Goal: Task Accomplishment & Management: Manage account settings

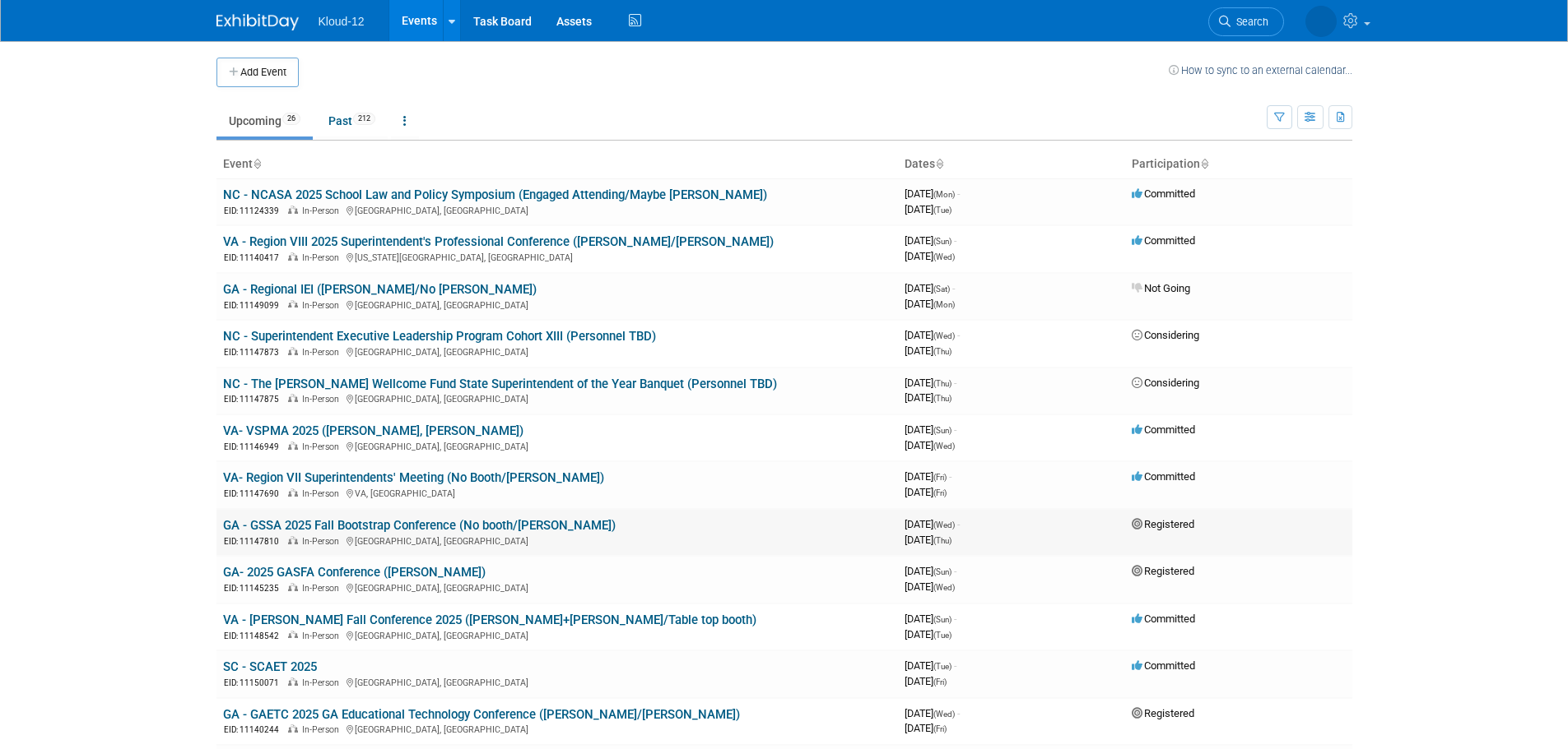
click at [511, 519] on link "GA - GSSA 2025 Fall Bootstrap Conference (No booth/[PERSON_NAME])" at bounding box center [419, 525] width 393 height 14
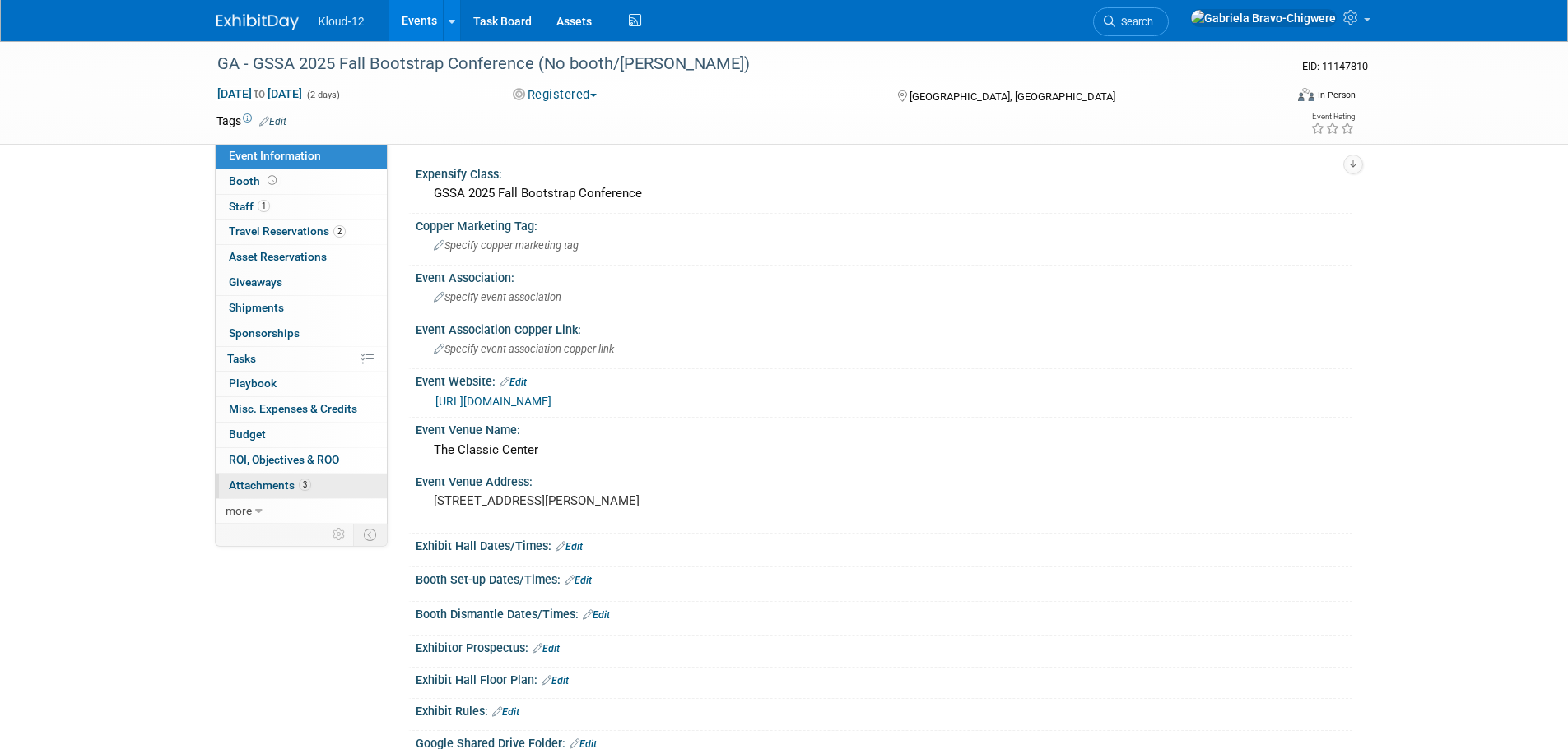
click at [279, 484] on span "Attachments 3" at bounding box center [270, 486] width 83 height 13
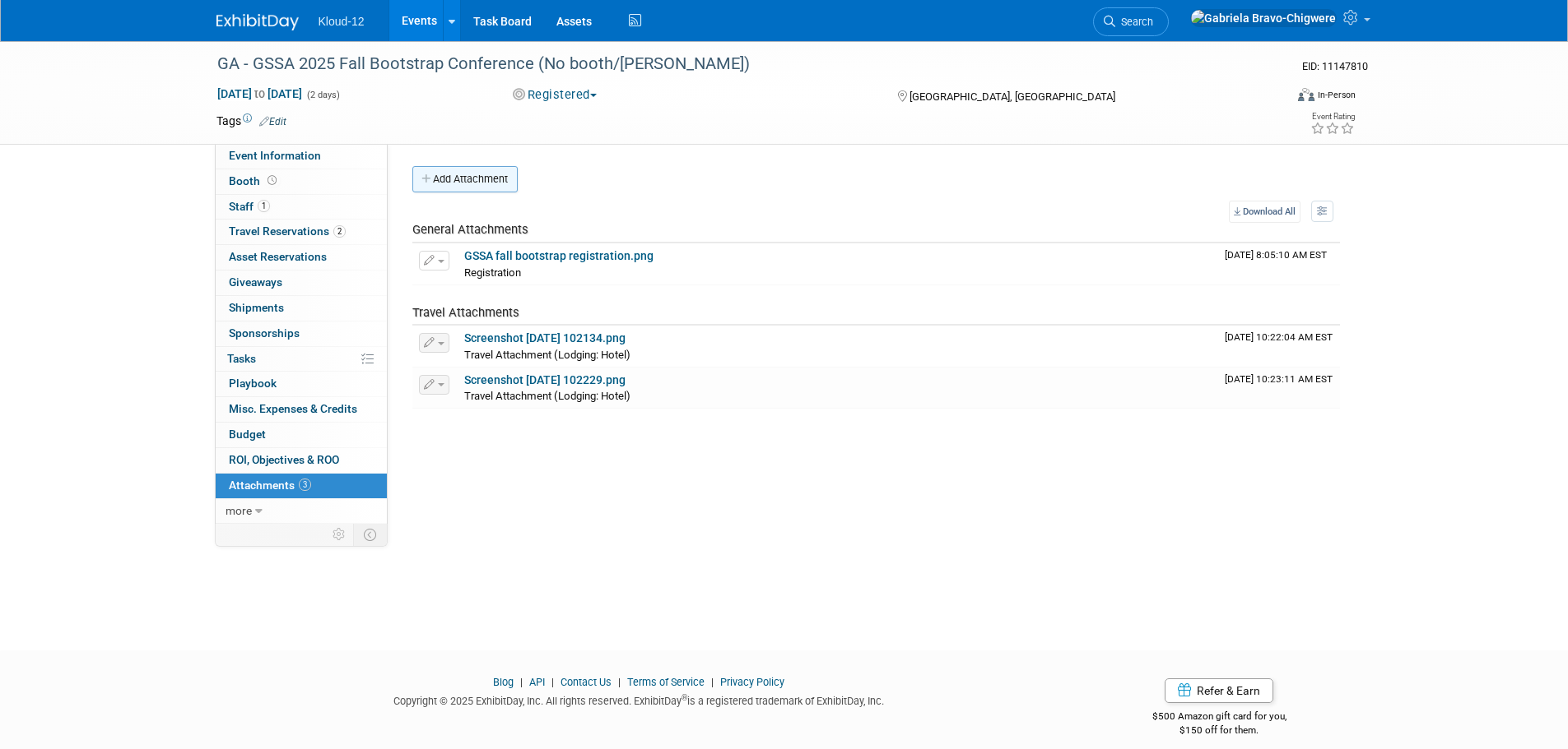
click at [479, 183] on button "Add Attachment" at bounding box center [465, 179] width 106 height 26
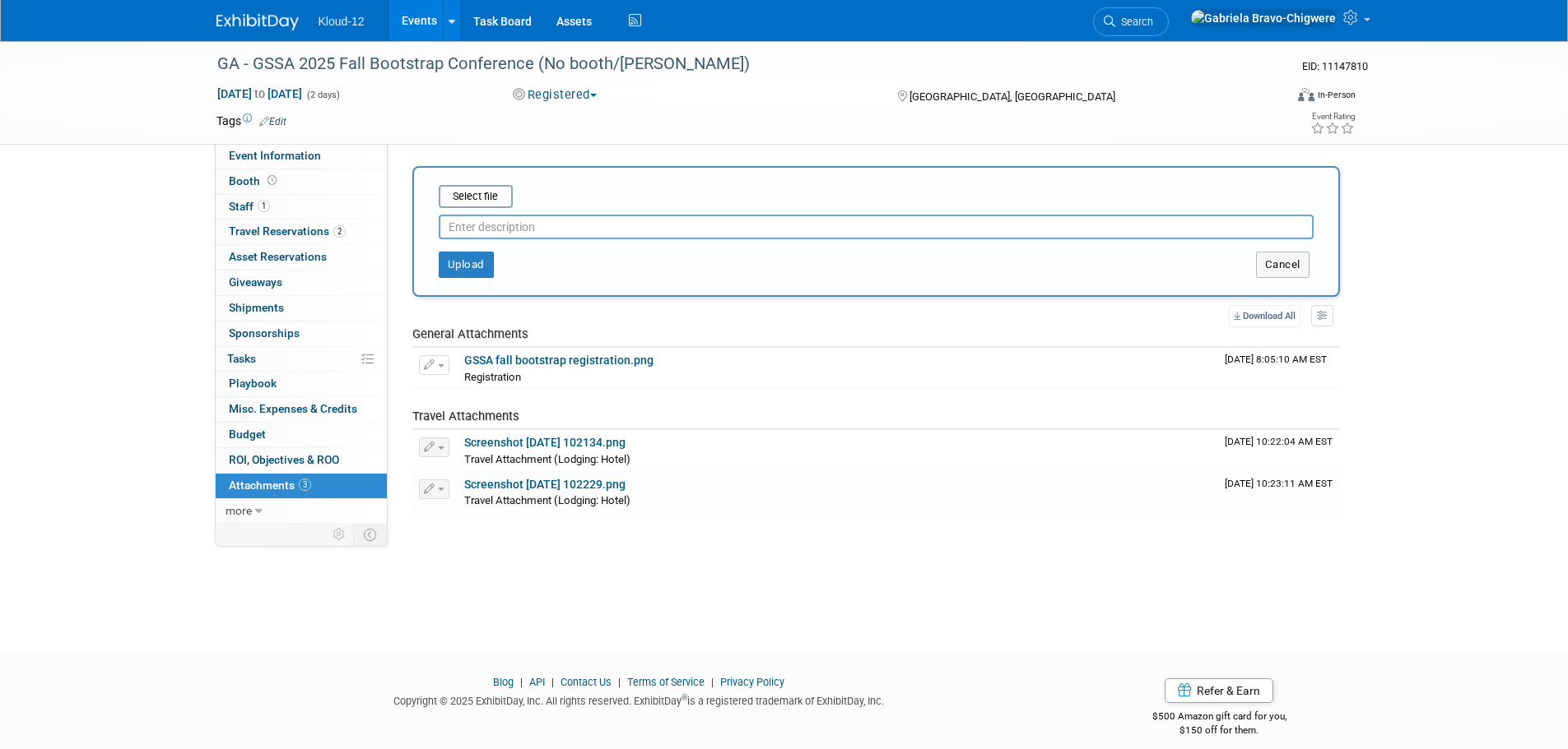
click at [501, 222] on input "text" at bounding box center [876, 228] width 875 height 25
type input "Attendee List"
click at [490, 191] on input "file" at bounding box center [413, 196] width 196 height 20
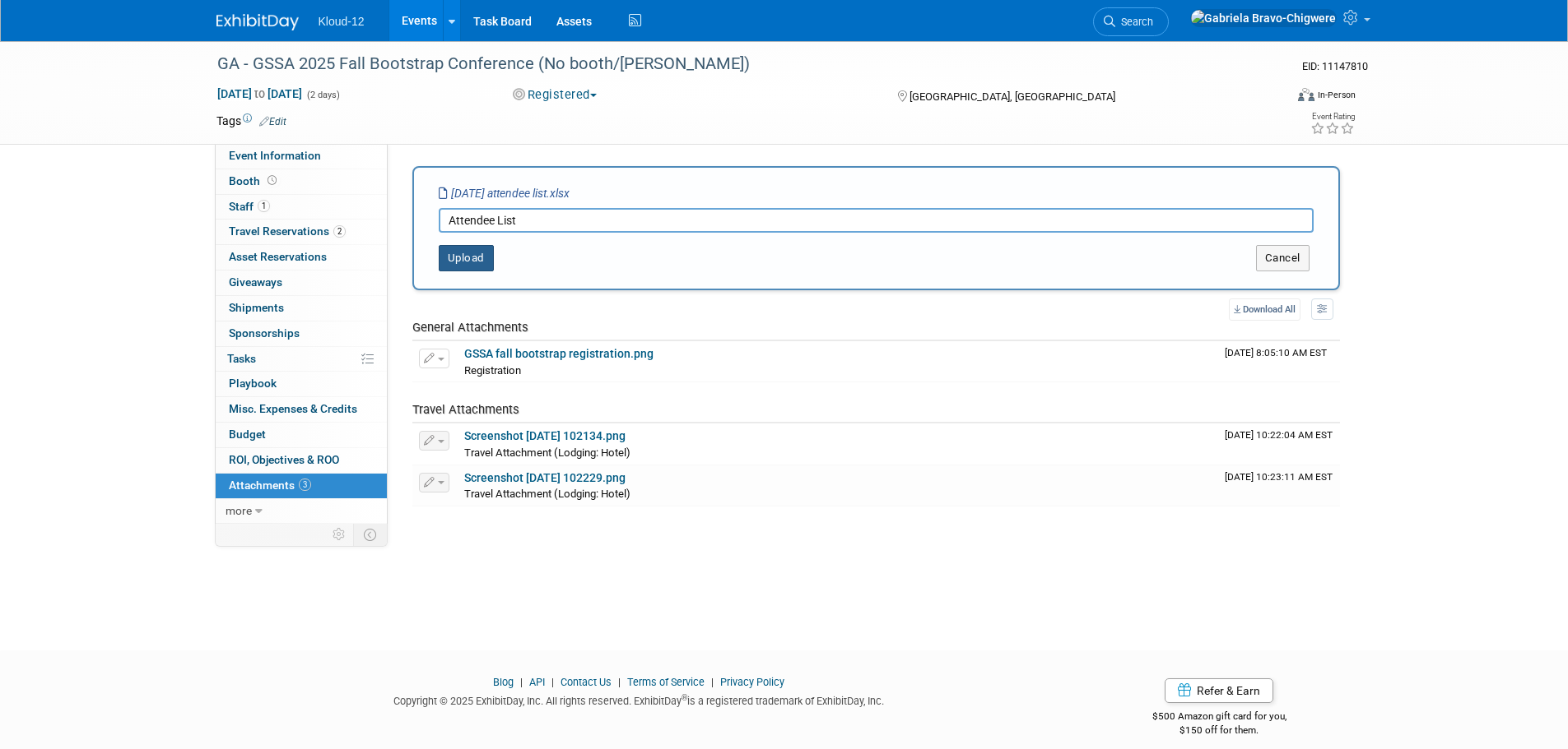
click at [459, 263] on button "Upload" at bounding box center [466, 257] width 55 height 26
